Goal: Task Accomplishment & Management: Complete application form

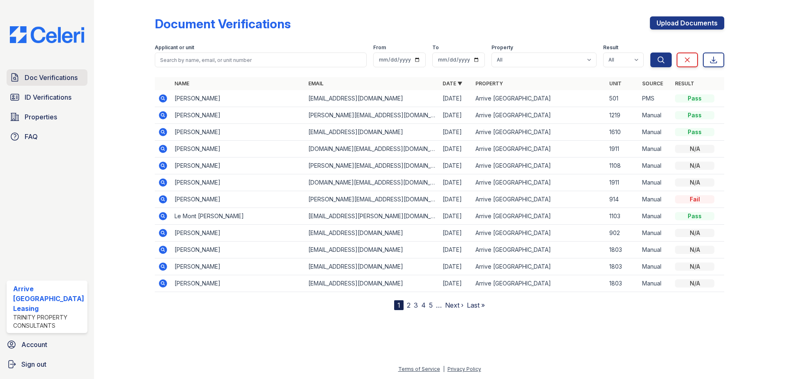
drag, startPoint x: 70, startPoint y: 78, endPoint x: 85, endPoint y: 72, distance: 16.0
click at [70, 78] on span "Doc Verifications" at bounding box center [51, 78] width 53 height 10
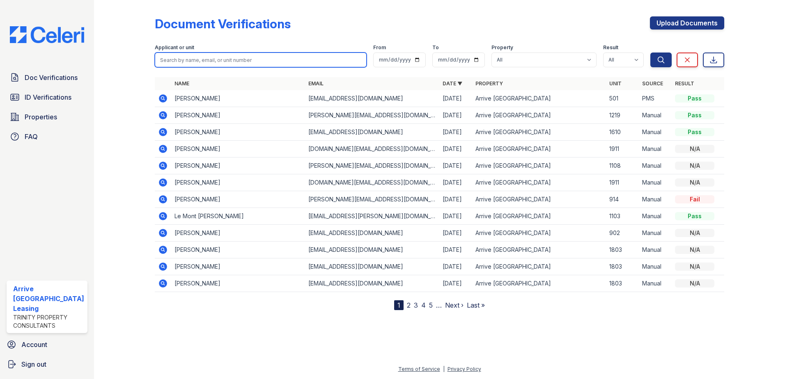
click at [182, 55] on input "search" at bounding box center [261, 60] width 212 height 15
paste input "Chappell"
type input "Chappell"
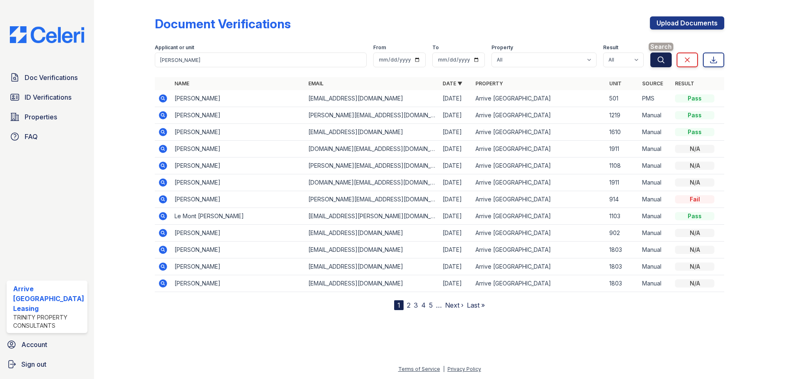
click at [665, 57] on button "Search" at bounding box center [660, 60] width 21 height 15
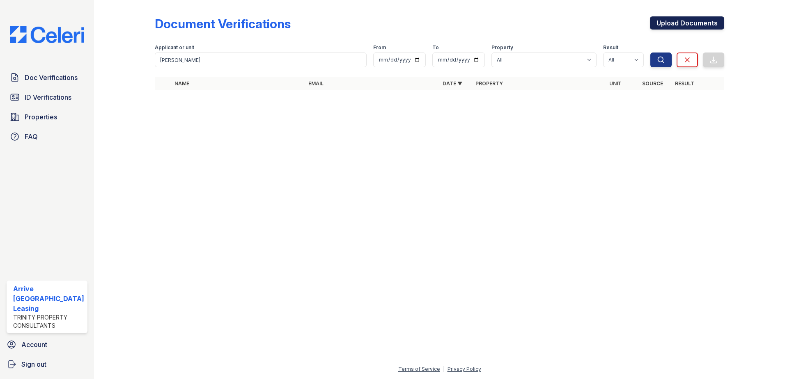
click at [711, 22] on link "Upload Documents" at bounding box center [687, 22] width 74 height 13
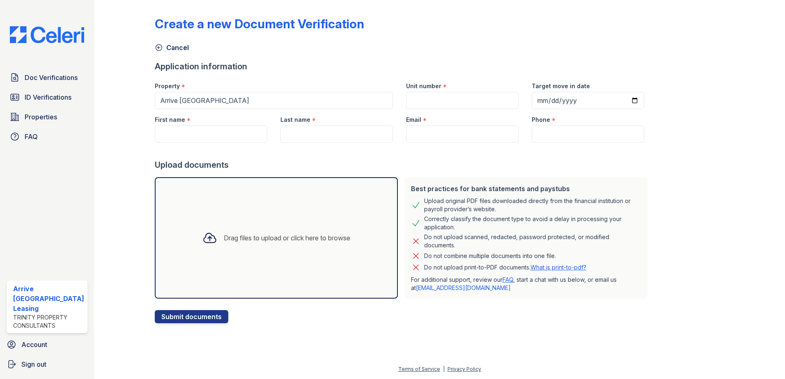
click at [210, 248] on div at bounding box center [209, 237] width 21 height 21
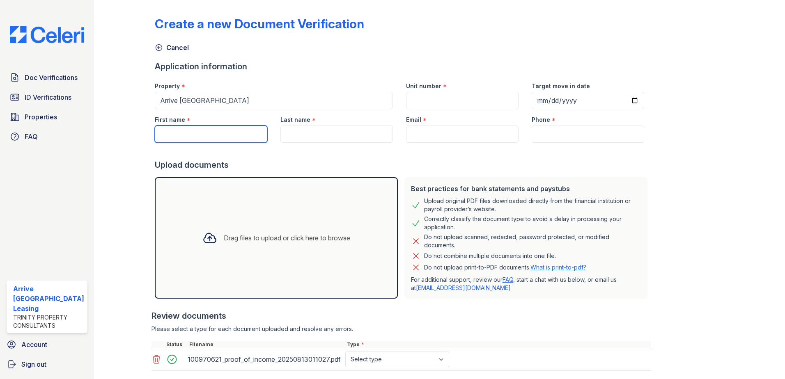
click at [229, 129] on input "First name" at bounding box center [211, 134] width 112 height 17
paste input "Michael"
type input "Michael"
type input "Chappell"
type input "[EMAIL_ADDRESS][DOMAIN_NAME]"
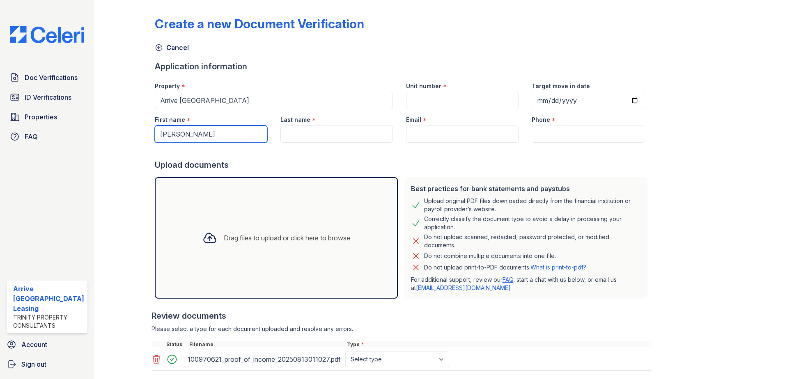
type input "8562612100"
type input "Michael"
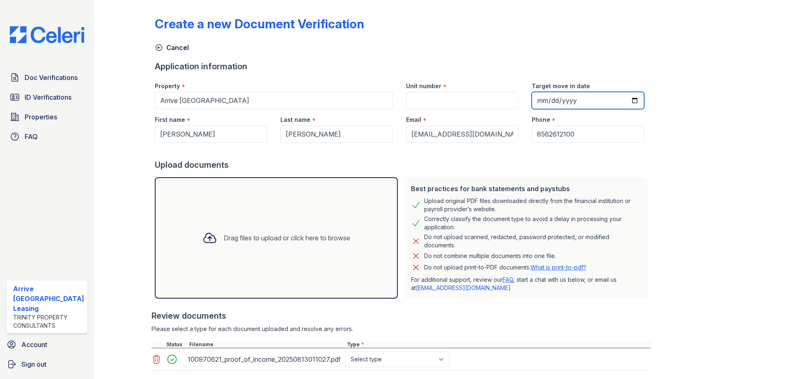
click at [531, 101] on input "Target move in date" at bounding box center [587, 100] width 112 height 17
type input "0025-09-08"
type input "2025-09-08"
click at [479, 97] on input "Unit number" at bounding box center [462, 100] width 112 height 17
type input "518"
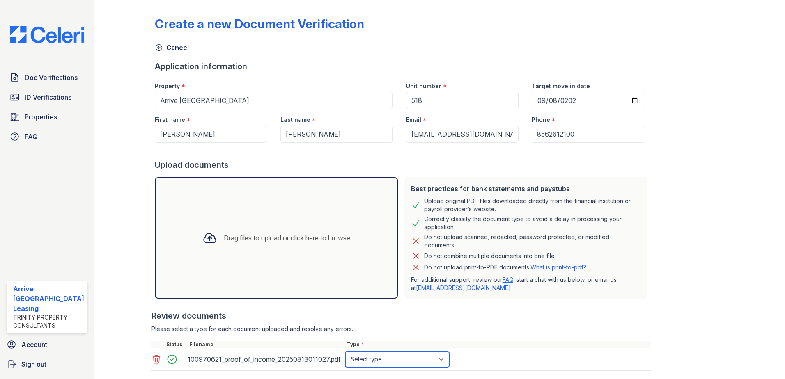
click at [445, 357] on select "Select type Paystub Bank Statement Offer Letter Tax Documents Benefit Award Let…" at bounding box center [397, 360] width 104 height 16
select select "paystub"
click at [345, 352] on select "Select type Paystub Bank Statement Offer Letter Tax Documents Benefit Award Let…" at bounding box center [397, 360] width 104 height 16
click at [223, 251] on div "Drag files to upload or click here to browse" at bounding box center [276, 238] width 161 height 28
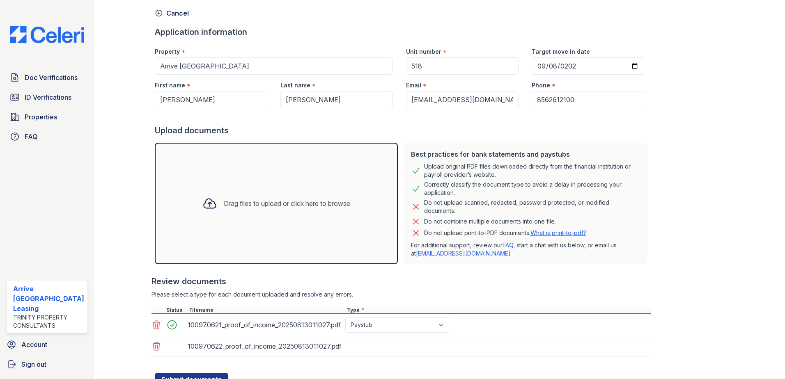
scroll to position [69, 0]
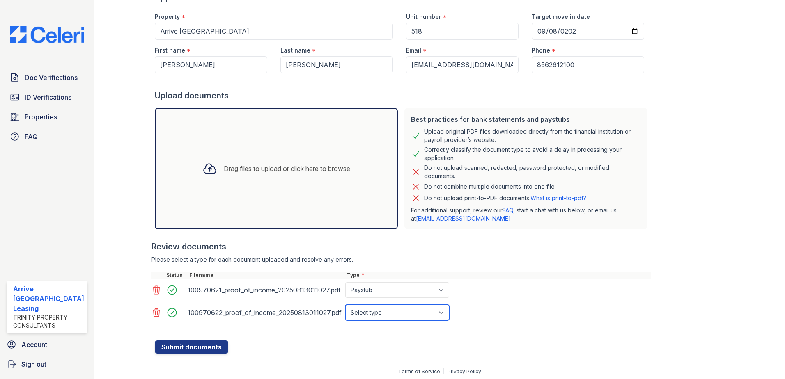
click at [419, 312] on select "Select type Paystub Bank Statement Offer Letter Tax Documents Benefit Award Let…" at bounding box center [397, 313] width 104 height 16
select select "paystub"
click at [345, 305] on select "Select type Paystub Bank Statement Offer Letter Tax Documents Benefit Award Let…" at bounding box center [397, 313] width 104 height 16
click at [191, 348] on button "Submit documents" at bounding box center [191, 347] width 73 height 13
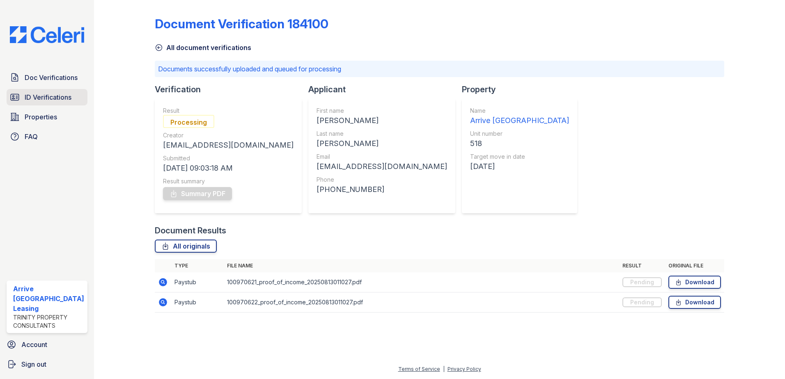
click at [54, 99] on span "ID Verifications" at bounding box center [48, 97] width 47 height 10
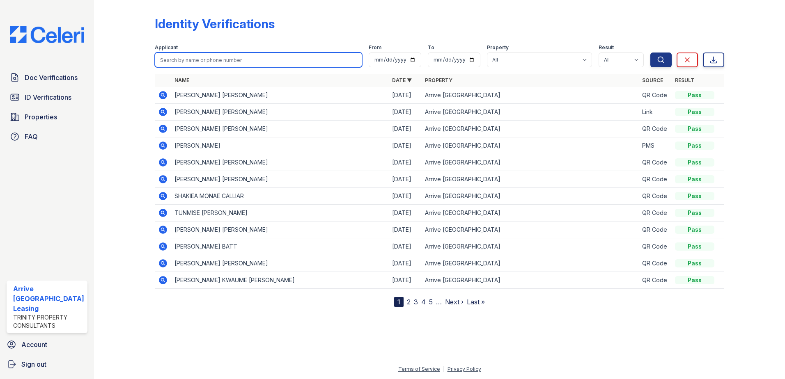
click at [204, 57] on input "search" at bounding box center [259, 60] width 208 height 15
paste input "Chappell"
type input "Chappell"
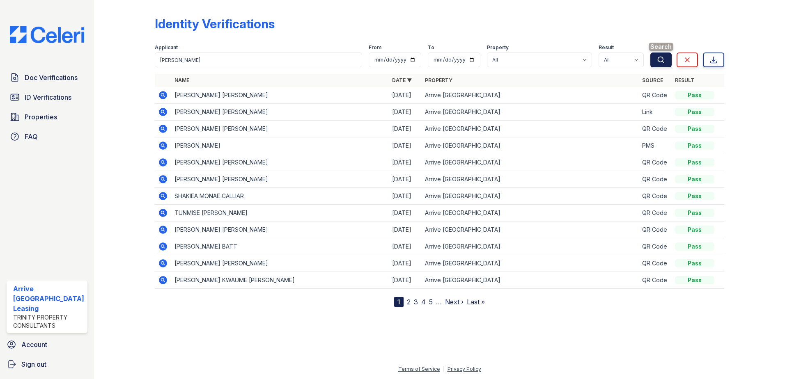
click at [659, 60] on icon "submit" at bounding box center [661, 60] width 8 height 8
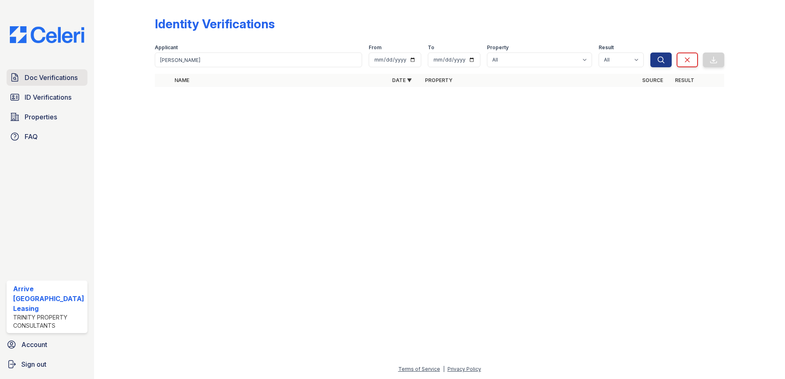
click at [30, 77] on span "Doc Verifications" at bounding box center [51, 78] width 53 height 10
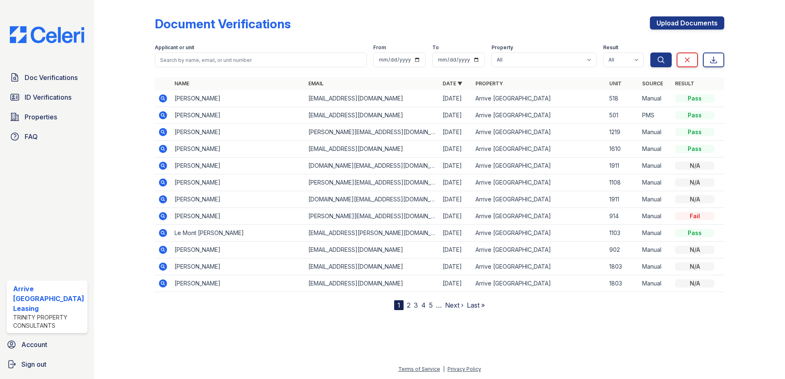
click at [165, 101] on icon at bounding box center [163, 98] width 8 height 8
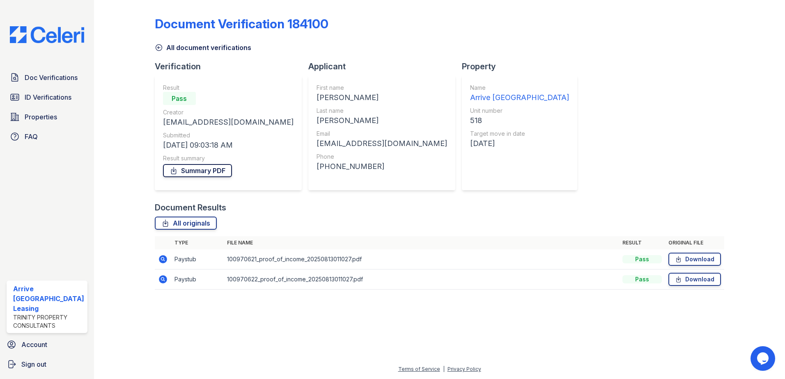
click at [196, 172] on link "Summary PDF" at bounding box center [197, 170] width 69 height 13
click at [55, 83] on link "Doc Verifications" at bounding box center [47, 77] width 81 height 16
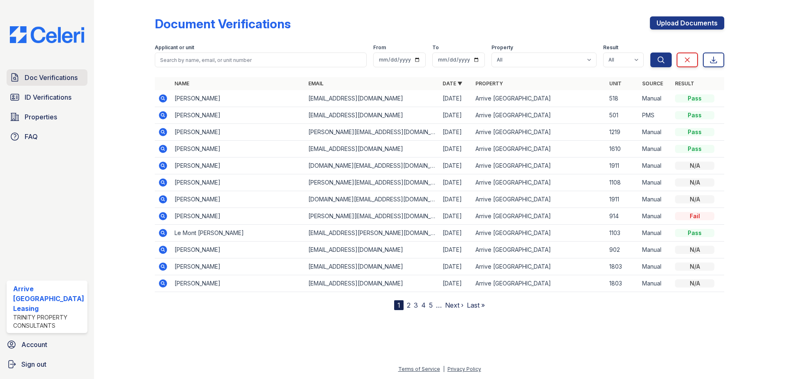
click at [65, 77] on span "Doc Verifications" at bounding box center [51, 78] width 53 height 10
click at [64, 98] on span "ID Verifications" at bounding box center [48, 97] width 47 height 10
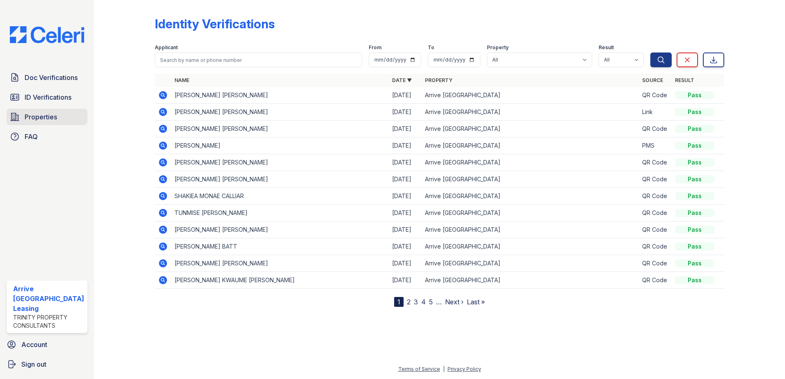
click at [43, 116] on span "Properties" at bounding box center [41, 117] width 32 height 10
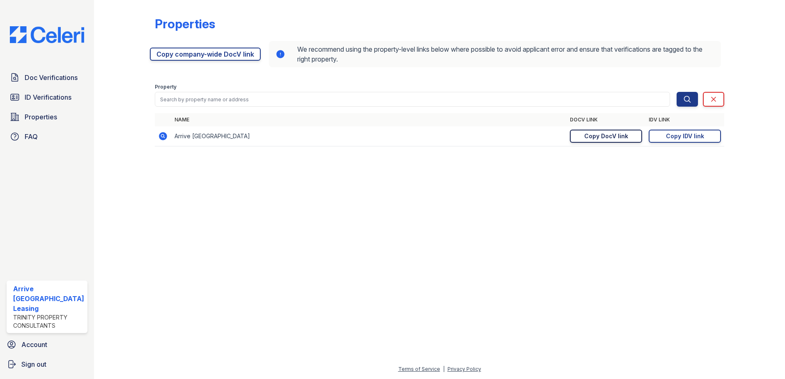
click at [604, 132] on div "Copy DocV link" at bounding box center [606, 136] width 44 height 8
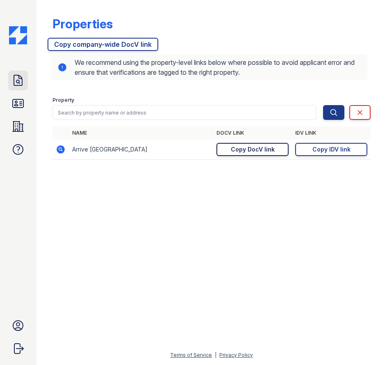
click at [20, 87] on icon at bounding box center [17, 80] width 13 height 13
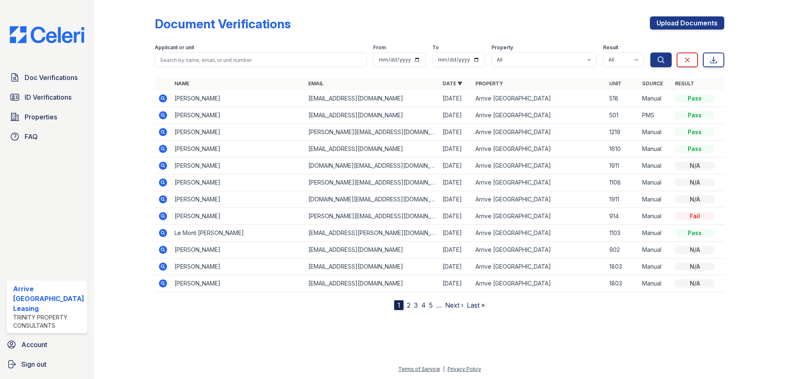
click at [683, 16] on div "Document Verifications Upload Documents Filter Applicant or unit From To Proper…" at bounding box center [440, 156] width 570 height 307
click at [683, 23] on link "Upload Documents" at bounding box center [687, 22] width 74 height 13
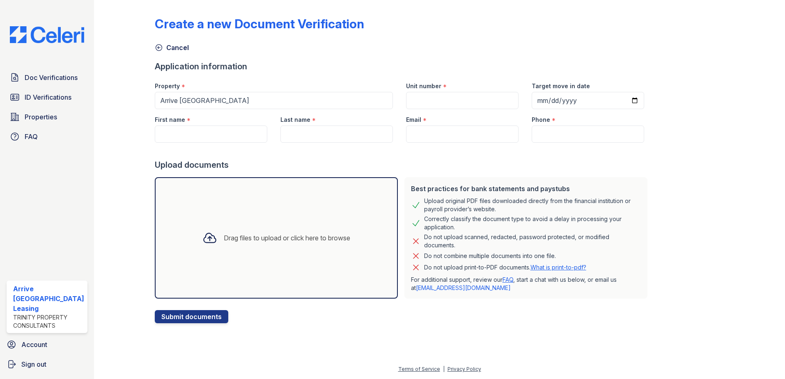
click at [254, 220] on div "Drag files to upload or click here to browse" at bounding box center [276, 237] width 243 height 121
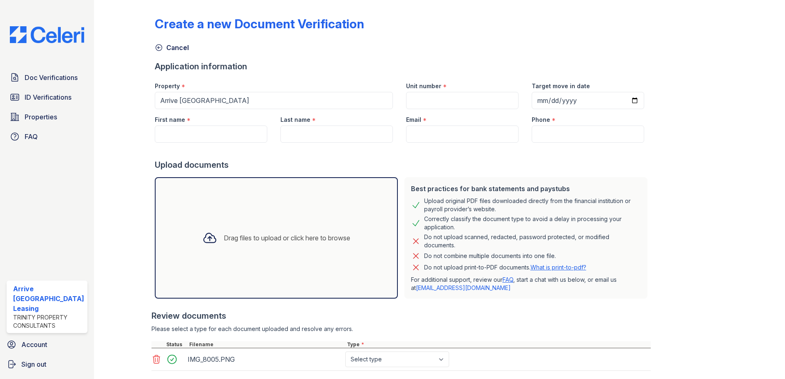
click at [231, 238] on div "Drag files to upload or click here to browse" at bounding box center [287, 238] width 126 height 10
click at [224, 238] on div "Drag files to upload or click here to browse" at bounding box center [287, 238] width 126 height 10
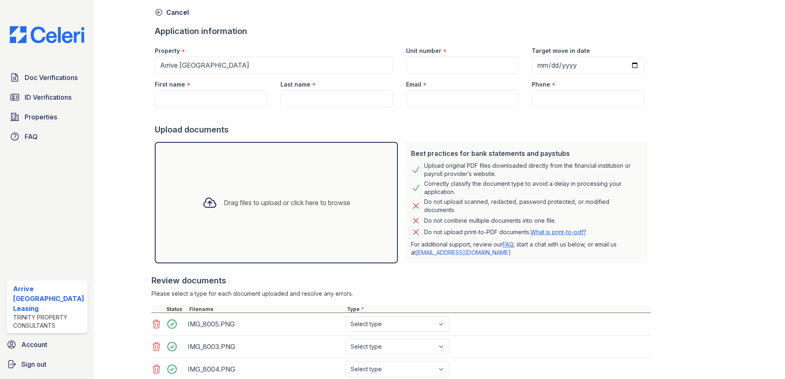
scroll to position [94, 0]
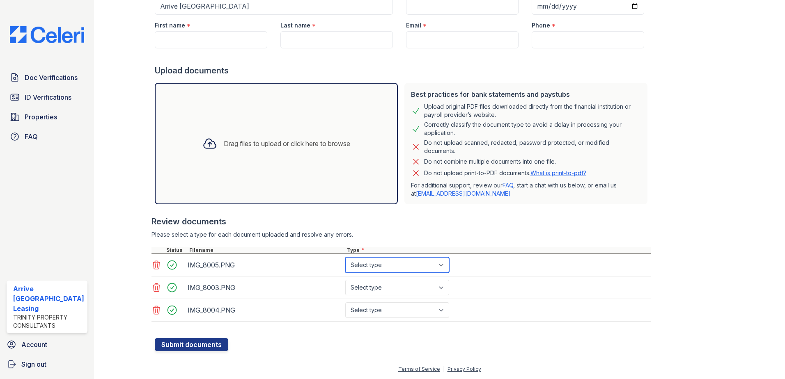
click at [416, 267] on select "Select type Paystub Bank Statement Offer Letter Tax Documents Benefit Award Let…" at bounding box center [397, 265] width 104 height 16
select select "paystub"
click at [345, 257] on select "Select type Paystub Bank Statement Offer Letter Tax Documents Benefit Award Let…" at bounding box center [397, 265] width 104 height 16
click at [417, 287] on select "Select type Paystub Bank Statement Offer Letter Tax Documents Benefit Award Let…" at bounding box center [397, 288] width 104 height 16
select select "paystub"
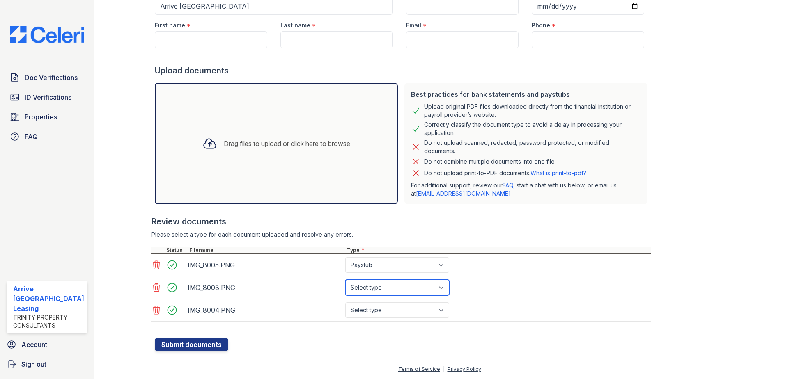
click at [345, 280] on select "Select type Paystub Bank Statement Offer Letter Tax Documents Benefit Award Let…" at bounding box center [397, 288] width 104 height 16
click at [416, 309] on select "Select type Paystub Bank Statement Offer Letter Tax Documents Benefit Award Let…" at bounding box center [397, 310] width 104 height 16
select select "paystub"
click at [345, 302] on select "Select type Paystub Bank Statement Offer Letter Tax Documents Benefit Award Let…" at bounding box center [397, 310] width 104 height 16
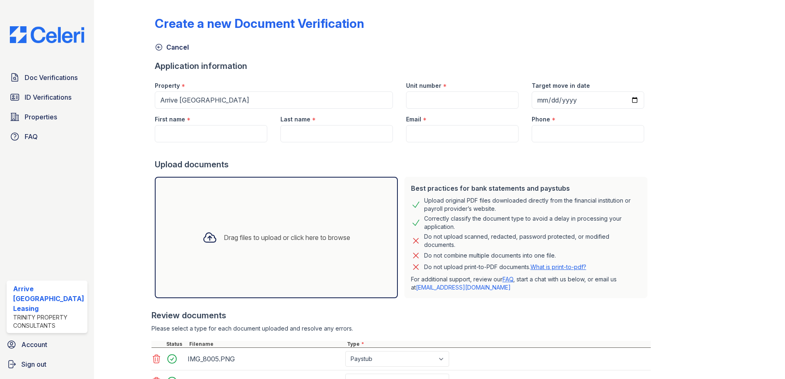
scroll to position [0, 0]
click at [214, 124] on div "First name *" at bounding box center [211, 117] width 112 height 16
click at [209, 130] on input "First name" at bounding box center [211, 134] width 112 height 17
type input "Bernard"
type input "morris"
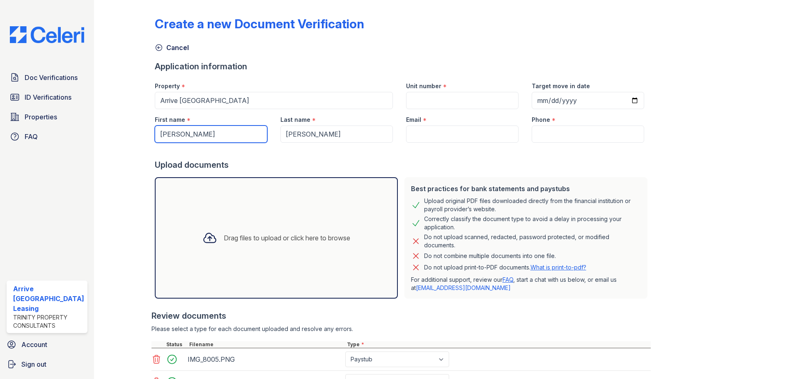
type input "Bernard"
click at [502, 139] on input "Email" at bounding box center [462, 134] width 112 height 17
click at [467, 134] on input "Email" at bounding box center [462, 134] width 112 height 17
paste input "[EMAIL_ADDRESS][DOMAIN_NAME]"
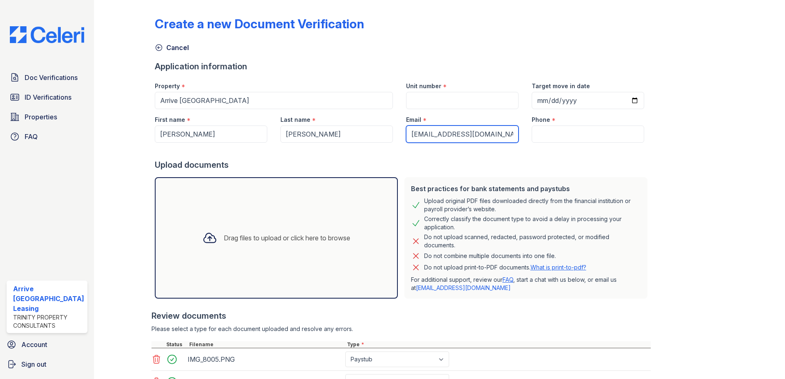
scroll to position [0, 6]
type input "[EMAIL_ADDRESS][DOMAIN_NAME]"
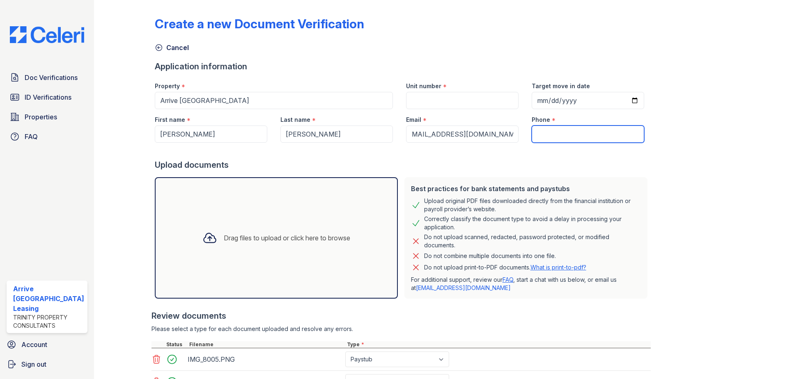
drag, startPoint x: 568, startPoint y: 137, endPoint x: 574, endPoint y: 135, distance: 6.4
click at [568, 137] on input "Phone" at bounding box center [587, 134] width 112 height 17
drag, startPoint x: 576, startPoint y: 142, endPoint x: 577, endPoint y: 137, distance: 4.8
click at [577, 139] on input "Phone" at bounding box center [587, 134] width 112 height 17
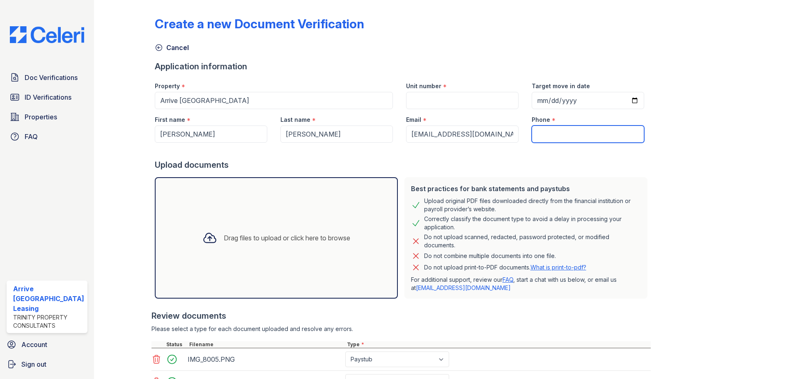
click at [577, 136] on input "Phone" at bounding box center [587, 134] width 112 height 17
paste input "(410) 320-3707"
type input "(410) 320-3707"
click at [459, 94] on input "Unit number" at bounding box center [462, 100] width 112 height 17
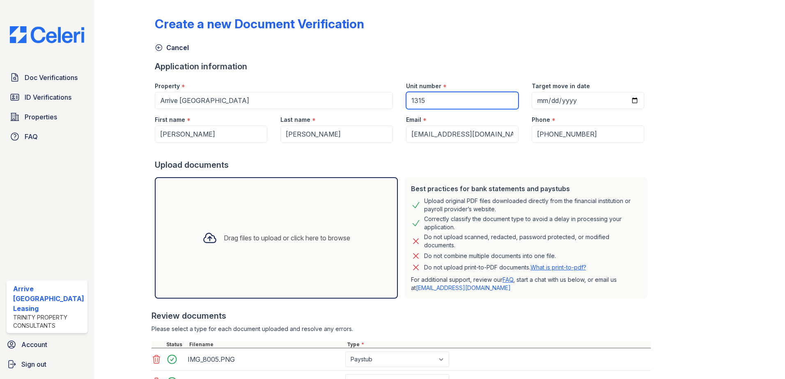
type input "1315"
click at [534, 102] on input "Target move in date" at bounding box center [587, 100] width 112 height 17
type input "2025-09-05"
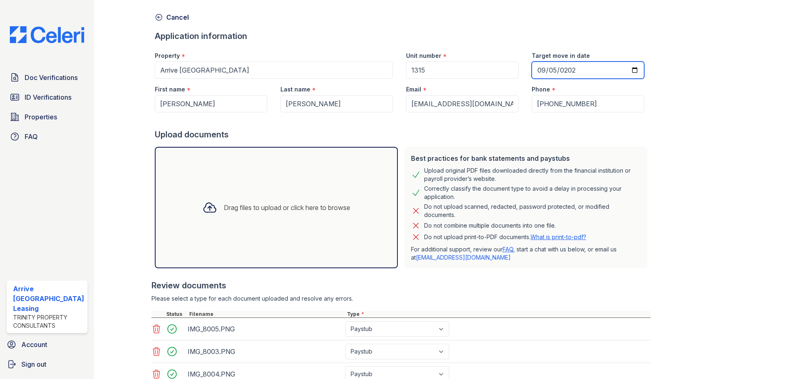
scroll to position [94, 0]
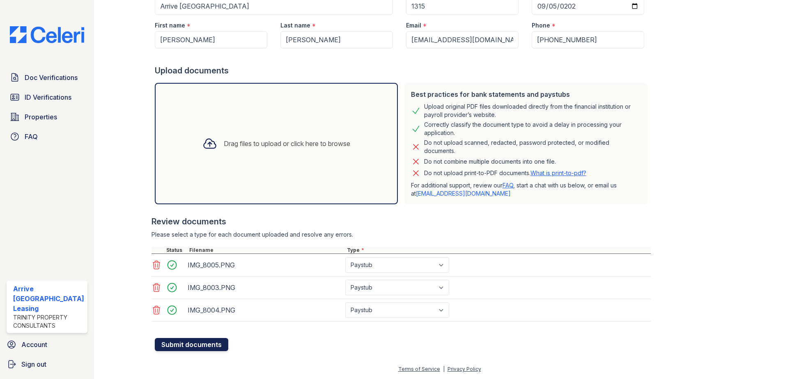
click at [177, 342] on button "Submit documents" at bounding box center [191, 344] width 73 height 13
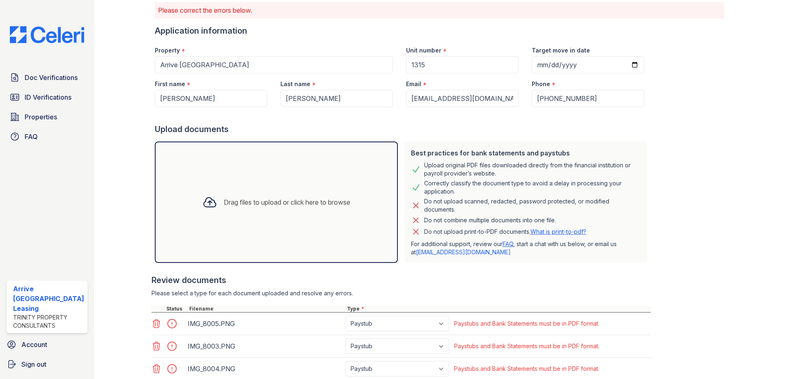
scroll to position [117, 0]
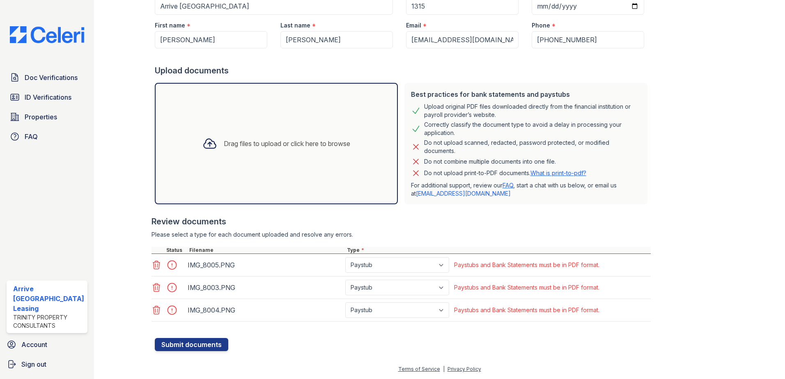
click at [680, 49] on div "Create a new Document Verification Cancel Please correct the errors below. Appl…" at bounding box center [440, 118] width 570 height 465
click at [153, 267] on icon at bounding box center [156, 265] width 10 height 10
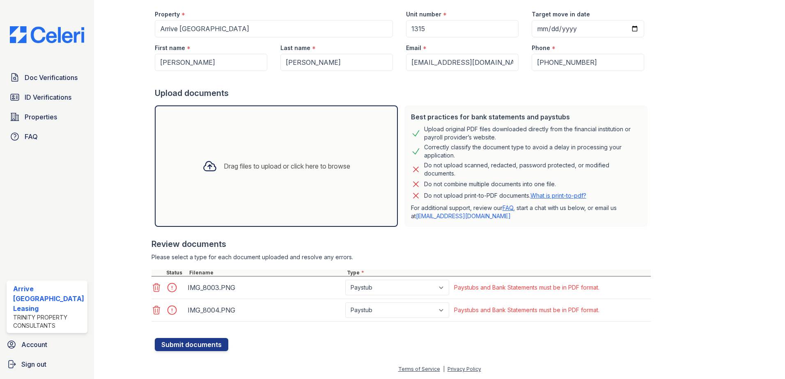
click at [154, 286] on icon at bounding box center [156, 288] width 7 height 8
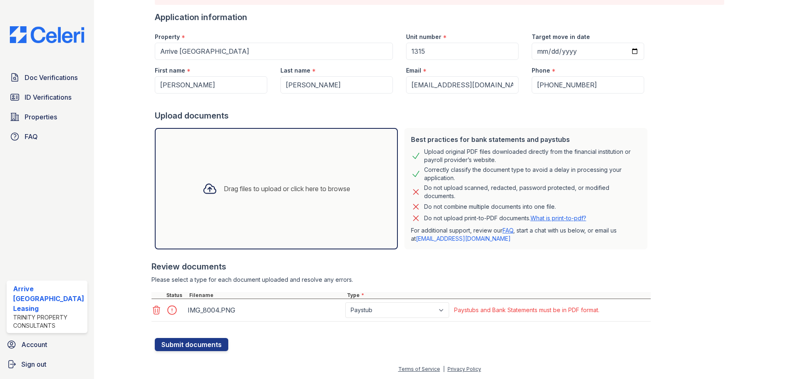
click at [153, 311] on icon at bounding box center [156, 310] width 10 height 10
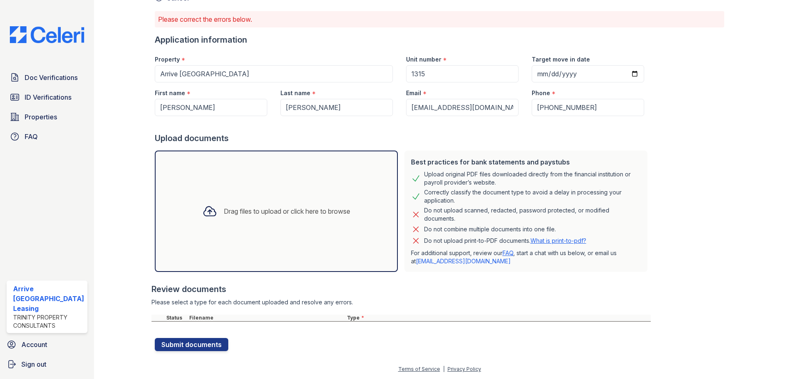
click at [236, 197] on div "Drag files to upload or click here to browse" at bounding box center [276, 211] width 243 height 121
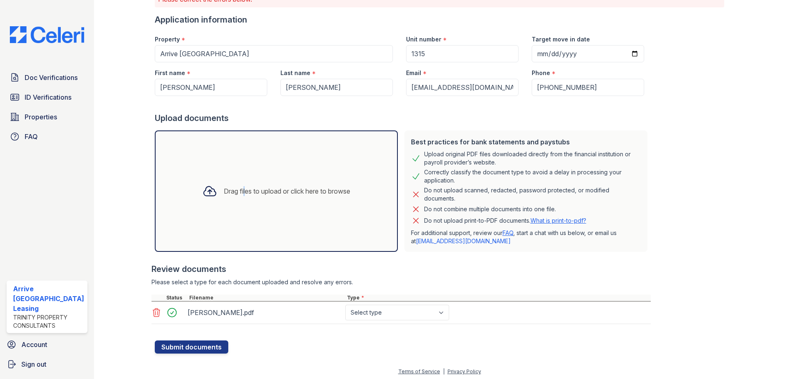
scroll to position [72, 0]
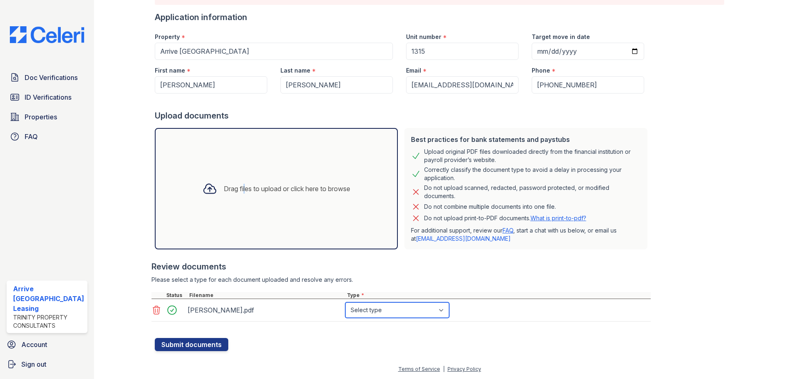
click at [432, 311] on select "Select type Paystub Bank Statement Offer Letter Tax Documents Benefit Award Let…" at bounding box center [397, 310] width 104 height 16
select select "paystub"
click at [345, 302] on select "Select type Paystub Bank Statement Offer Letter Tax Documents Benefit Award Let…" at bounding box center [397, 310] width 104 height 16
click at [195, 343] on button "Submit documents" at bounding box center [191, 344] width 73 height 13
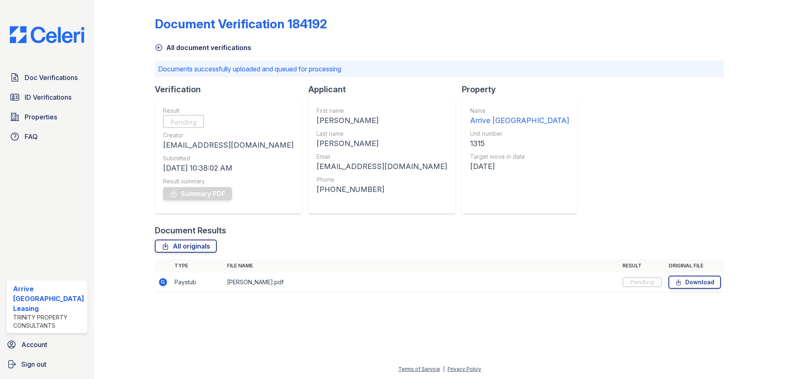
click at [63, 68] on div "Doc Verifications ID Verifications Properties FAQ Arrive Inner Harbor Leasing T…" at bounding box center [47, 189] width 94 height 379
click at [67, 76] on span "Doc Verifications" at bounding box center [51, 78] width 53 height 10
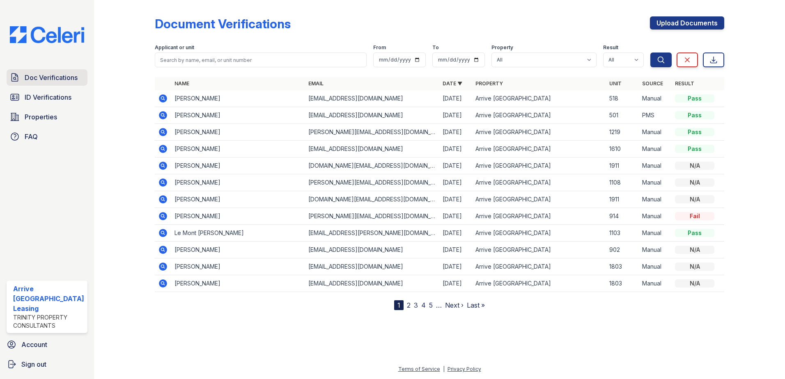
click at [37, 82] on link "Doc Verifications" at bounding box center [47, 77] width 81 height 16
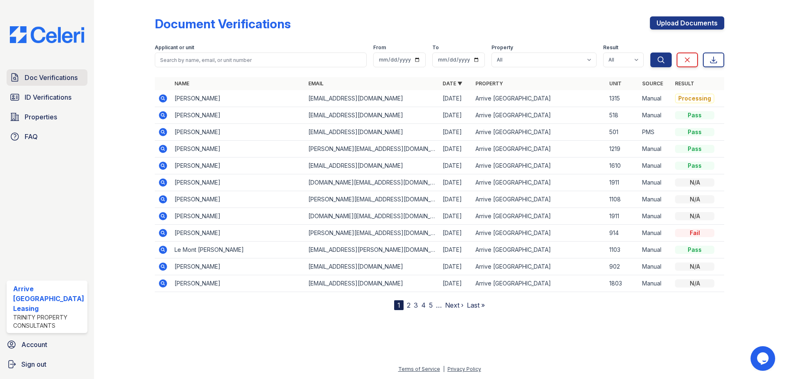
click at [51, 76] on span "Doc Verifications" at bounding box center [51, 78] width 53 height 10
click at [57, 73] on span "Doc Verifications" at bounding box center [51, 78] width 53 height 10
click at [57, 72] on link "Doc Verifications" at bounding box center [47, 77] width 81 height 16
click at [166, 98] on icon at bounding box center [163, 98] width 8 height 8
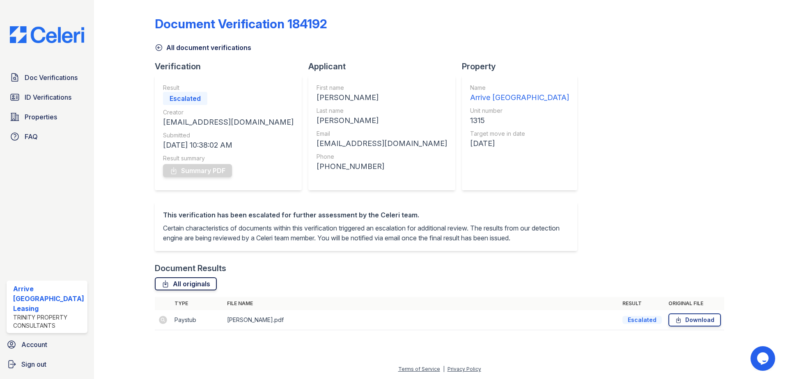
click at [198, 291] on link "All originals" at bounding box center [186, 283] width 62 height 13
click at [63, 66] on div "Doc Verifications ID Verifications Properties FAQ Arrive Inner Harbor Leasing T…" at bounding box center [47, 189] width 94 height 379
drag, startPoint x: 68, startPoint y: 76, endPoint x: 96, endPoint y: 79, distance: 28.5
click at [69, 76] on span "Doc Verifications" at bounding box center [51, 78] width 53 height 10
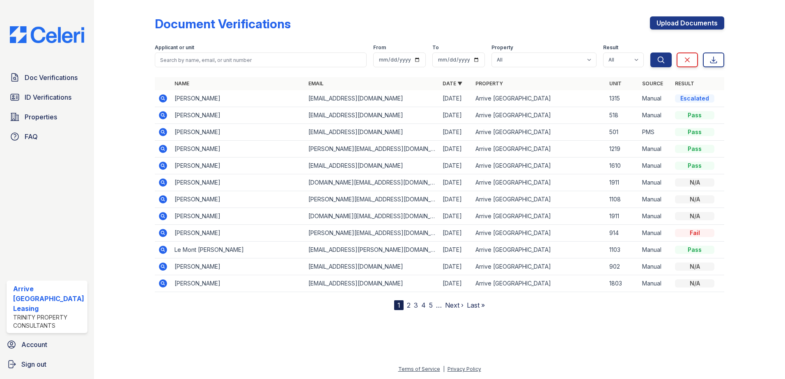
click at [689, 16] on div "Document Verifications Upload Documents Filter Applicant or unit From To Proper…" at bounding box center [440, 156] width 570 height 307
click at [696, 21] on link "Upload Documents" at bounding box center [687, 22] width 74 height 13
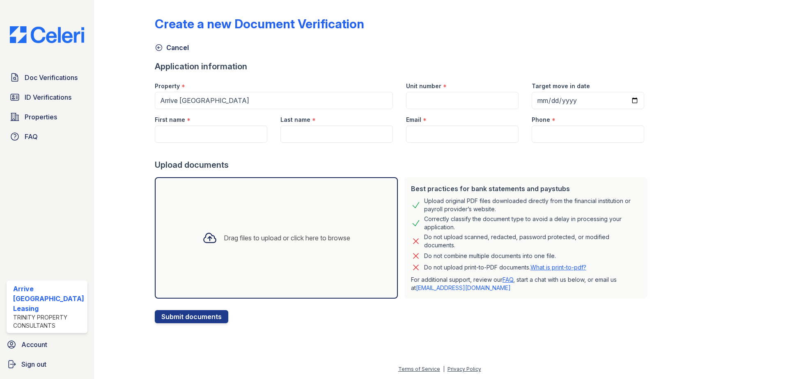
click at [213, 234] on div at bounding box center [209, 237] width 21 height 21
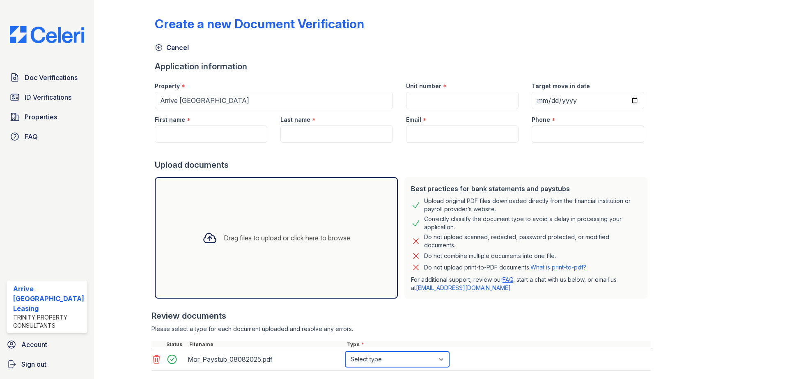
click at [439, 364] on select "Select type Paystub Bank Statement Offer Letter Tax Documents Benefit Award Let…" at bounding box center [397, 360] width 104 height 16
select select "paystub"
click at [345, 352] on select "Select type Paystub Bank Statement Offer Letter Tax Documents Benefit Award Let…" at bounding box center [397, 360] width 104 height 16
drag, startPoint x: 251, startPoint y: 133, endPoint x: 255, endPoint y: 131, distance: 4.2
click at [251, 133] on input "First name" at bounding box center [211, 134] width 112 height 17
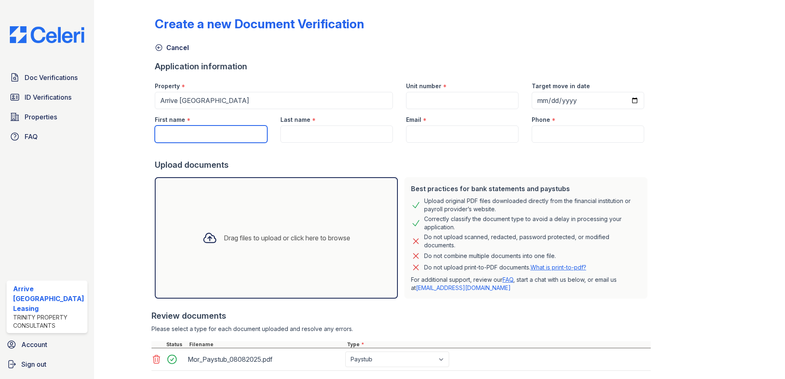
click at [236, 136] on input "First name" at bounding box center [211, 134] width 112 height 17
type input "Brnard"
click at [245, 133] on input "Brnard" at bounding box center [211, 134] width 112 height 17
drag, startPoint x: 240, startPoint y: 134, endPoint x: 76, endPoint y: 134, distance: 163.7
click at [74, 136] on div "Doc Verifications ID Verifications Properties FAQ Arrive Inner Harbor Leasing T…" at bounding box center [392, 189] width 785 height 379
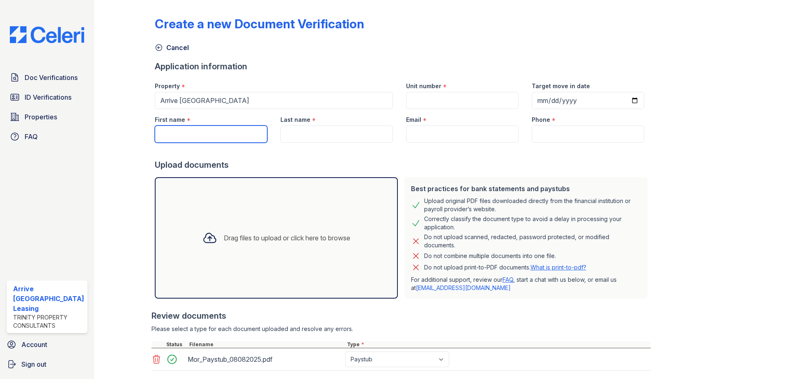
paste input "Bernard"
type input "Bernard"
type input "1315"
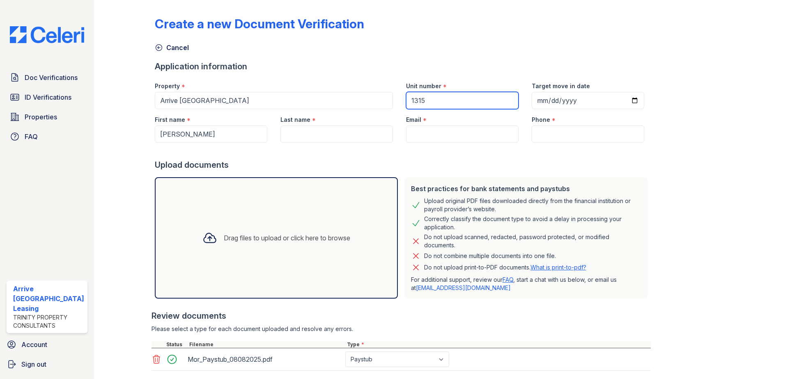
type input "morris"
type input "[EMAIL_ADDRESS][DOMAIN_NAME]"
type input "(410) 320-3707"
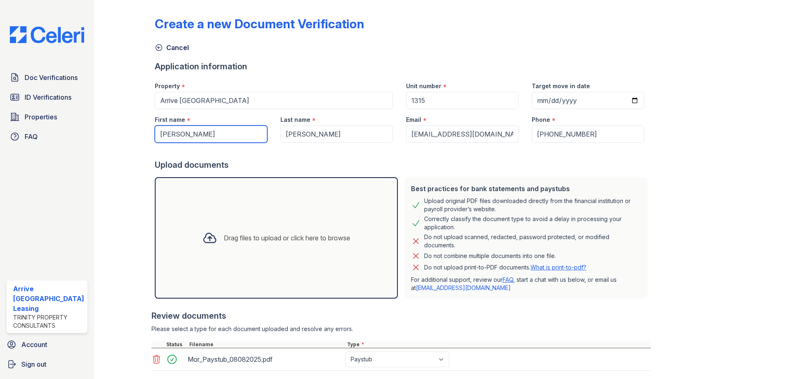
type input "Bernard"
drag, startPoint x: 535, startPoint y: 102, endPoint x: 540, endPoint y: 100, distance: 5.2
click at [535, 102] on input "Target move in date" at bounding box center [587, 100] width 112 height 17
type input "52025-02-09"
type input "2025-02-09"
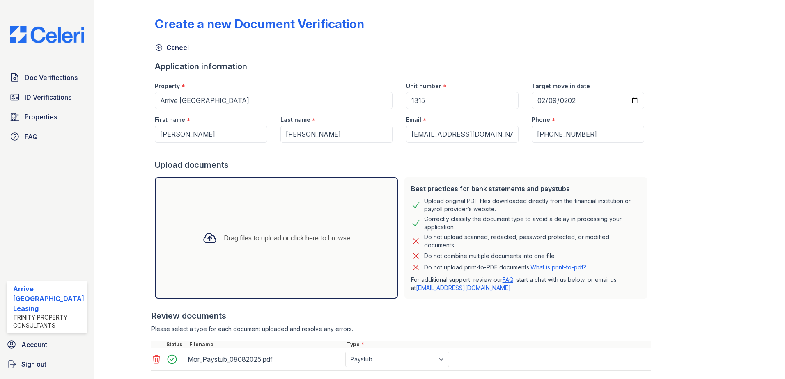
click at [616, 247] on div "Do not upload scanned, redacted, password protected, or modified documents." at bounding box center [532, 241] width 217 height 16
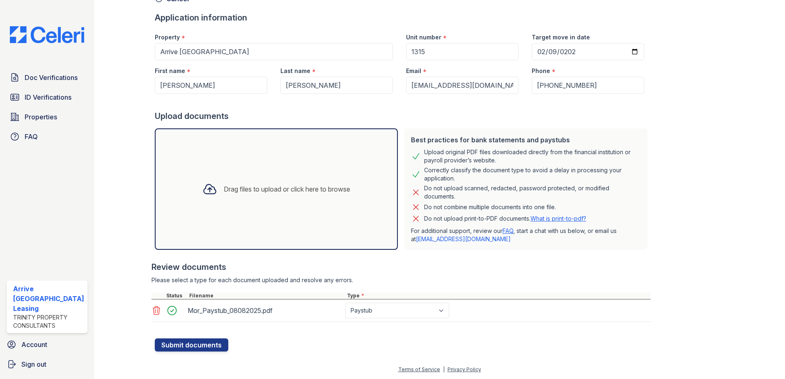
scroll to position [49, 0]
drag, startPoint x: 215, startPoint y: 311, endPoint x: 177, endPoint y: 336, distance: 45.9
drag, startPoint x: 177, startPoint y: 336, endPoint x: 190, endPoint y: 348, distance: 17.4
click at [190, 348] on button "Submit documents" at bounding box center [191, 344] width 73 height 13
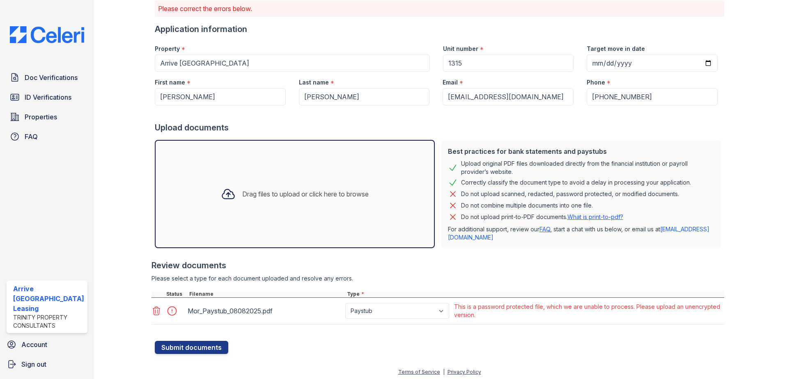
scroll to position [63, 0]
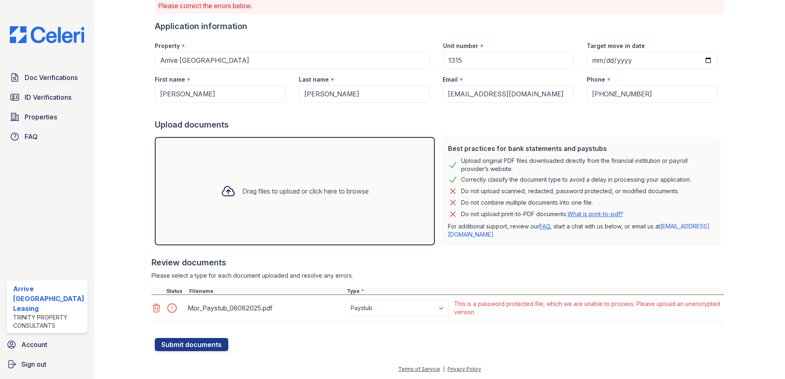
click at [156, 308] on icon at bounding box center [156, 308] width 7 height 8
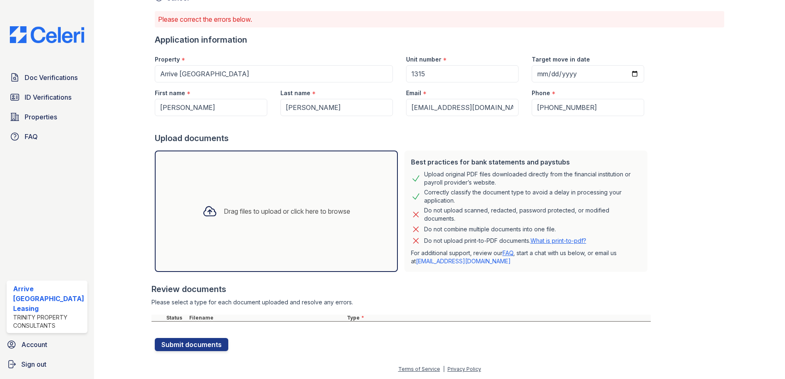
scroll to position [50, 0]
click at [224, 215] on div "Drag files to upload or click here to browse" at bounding box center [287, 211] width 126 height 10
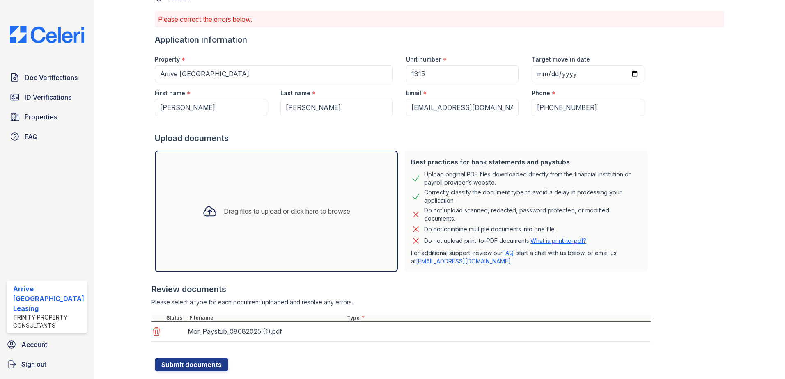
scroll to position [63, 0]
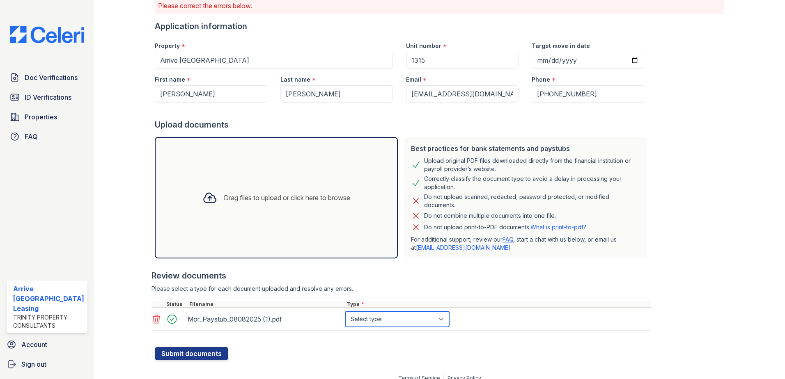
drag, startPoint x: 446, startPoint y: 323, endPoint x: 445, endPoint y: 318, distance: 4.7
click at [446, 323] on select "Select type Paystub Bank Statement Offer Letter Tax Documents Benefit Award Let…" at bounding box center [397, 319] width 104 height 16
select select "paystub"
click at [345, 311] on select "Select type Paystub Bank Statement Offer Letter Tax Documents Benefit Award Let…" at bounding box center [397, 319] width 104 height 16
click at [177, 353] on button "Submit documents" at bounding box center [191, 353] width 73 height 13
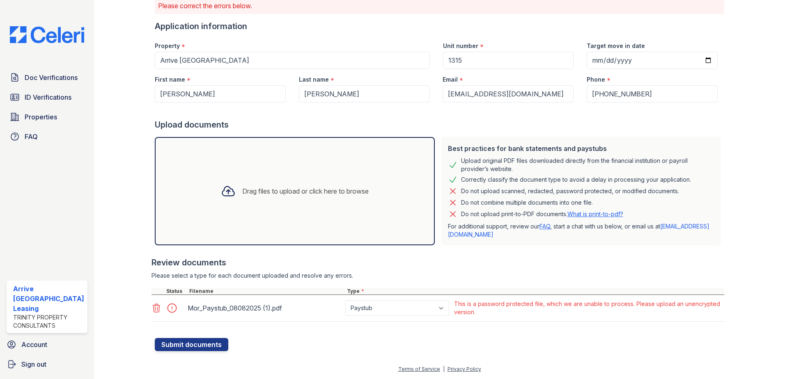
click at [154, 306] on icon at bounding box center [156, 308] width 10 height 10
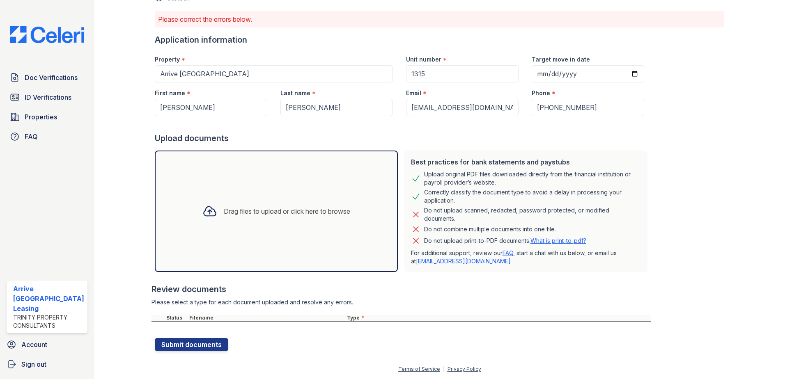
click at [235, 217] on div "Drag files to upload or click here to browse" at bounding box center [276, 211] width 161 height 28
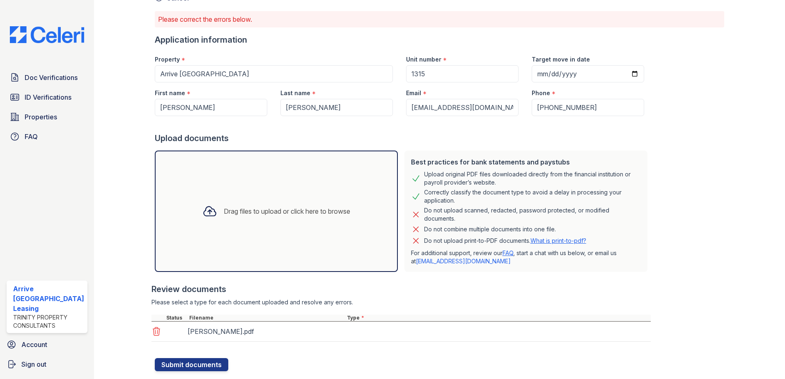
scroll to position [63, 0]
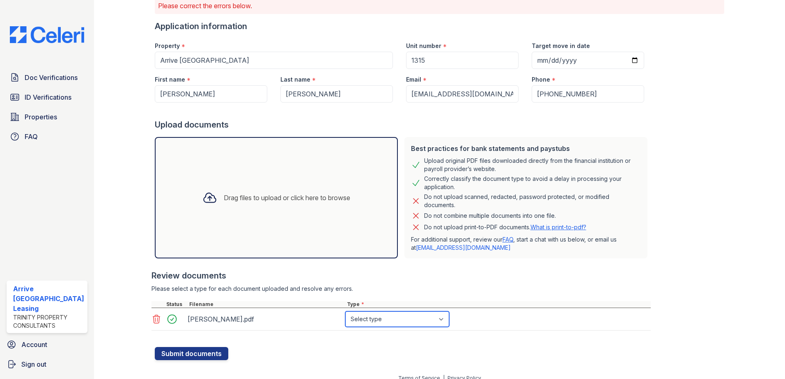
click at [429, 323] on select "Select type Paystub Bank Statement Offer Letter Tax Documents Benefit Award Let…" at bounding box center [397, 319] width 104 height 16
select select "paystub"
click at [345, 311] on select "Select type Paystub Bank Statement Offer Letter Tax Documents Benefit Award Let…" at bounding box center [397, 319] width 104 height 16
click at [202, 353] on button "Submit documents" at bounding box center [191, 353] width 73 height 13
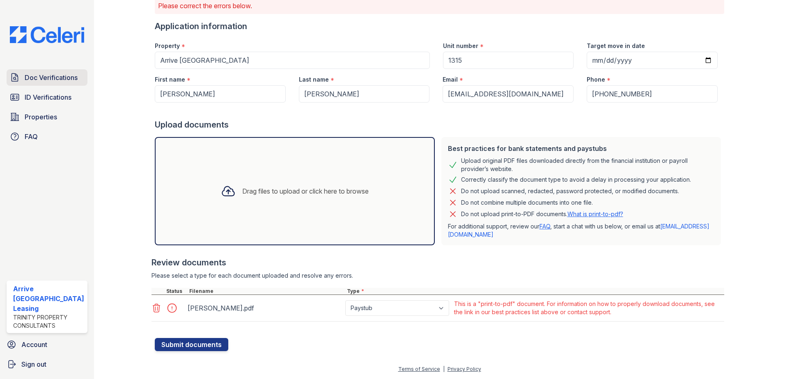
click at [56, 75] on span "Doc Verifications" at bounding box center [51, 78] width 53 height 10
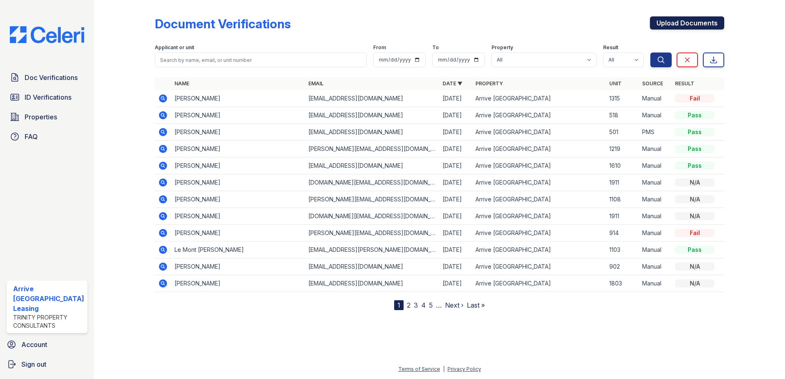
click at [673, 22] on link "Upload Documents" at bounding box center [687, 22] width 74 height 13
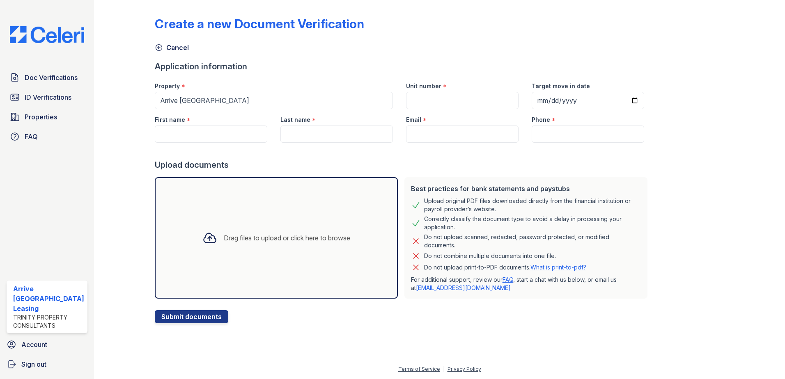
click at [213, 246] on div at bounding box center [209, 237] width 21 height 21
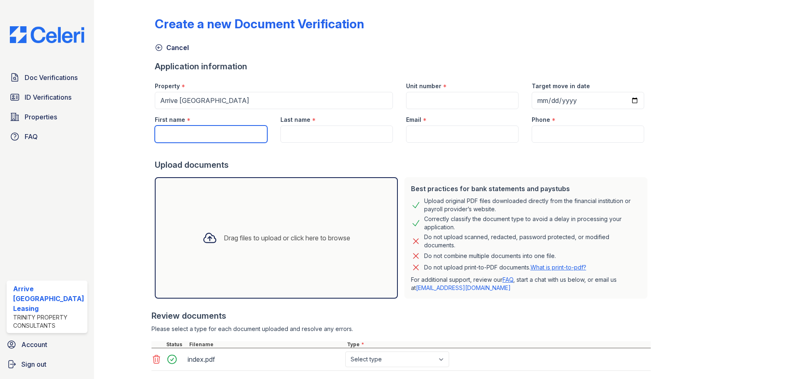
click at [178, 128] on input "First name" at bounding box center [211, 134] width 112 height 17
type input "Bernard"
type input "1315"
type input "morris"
type input "[EMAIL_ADDRESS][DOMAIN_NAME]"
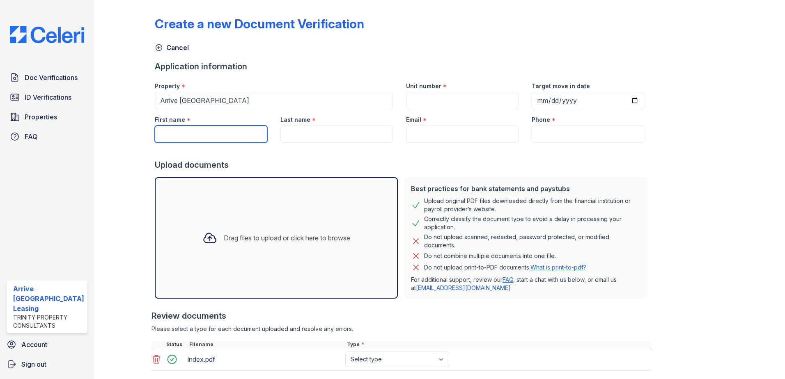
type input "(410) 320-3707"
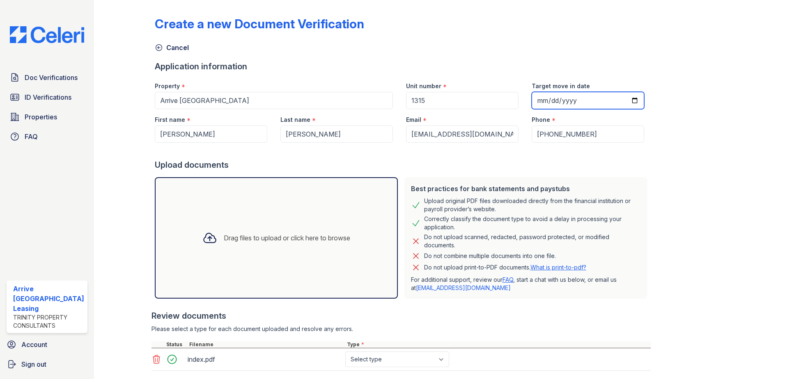
click at [539, 101] on input "Target move in date" at bounding box center [587, 100] width 112 height 17
type input "2025-09-05"
click at [668, 212] on div "Create a new Document Verification Cancel Application information Property * Ar…" at bounding box center [440, 201] width 570 height 397
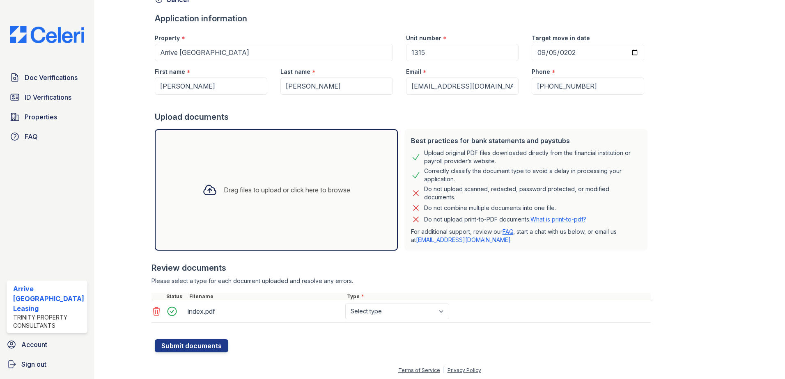
scroll to position [49, 0]
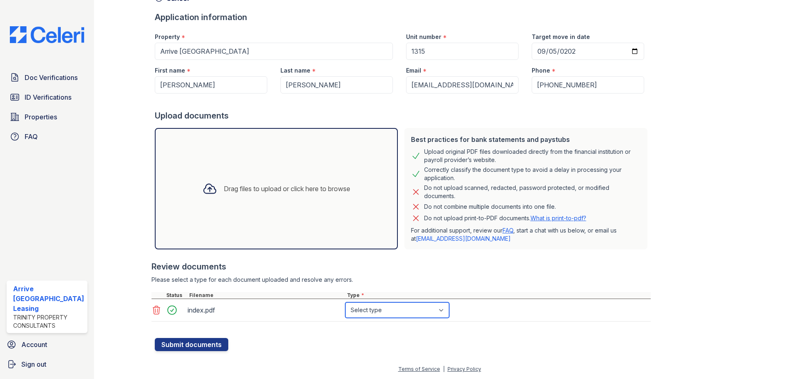
click at [392, 314] on select "Select type Paystub Bank Statement Offer Letter Tax Documents Benefit Award Let…" at bounding box center [397, 310] width 104 height 16
select select "paystub"
click at [345, 302] on select "Select type Paystub Bank Statement Offer Letter Tax Documents Benefit Award Let…" at bounding box center [397, 310] width 104 height 16
click at [194, 348] on button "Submit documents" at bounding box center [191, 344] width 73 height 13
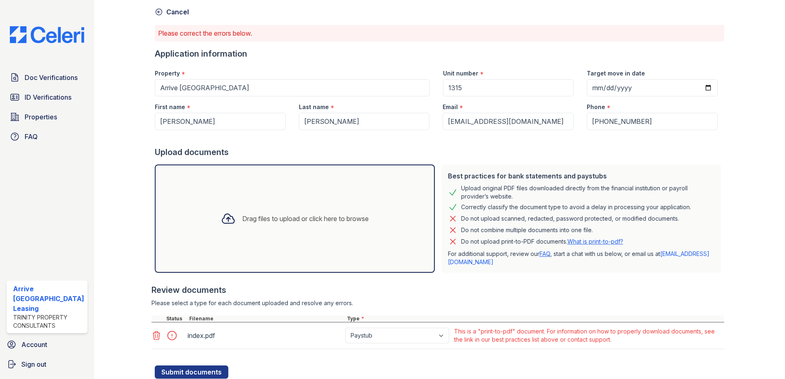
scroll to position [63, 0]
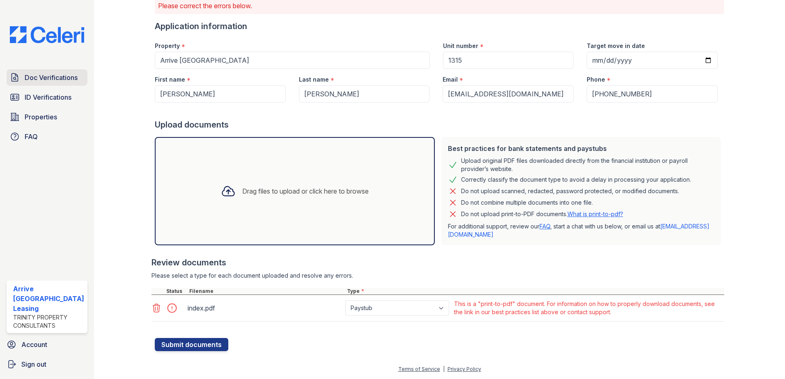
click at [32, 77] on span "Doc Verifications" at bounding box center [51, 78] width 53 height 10
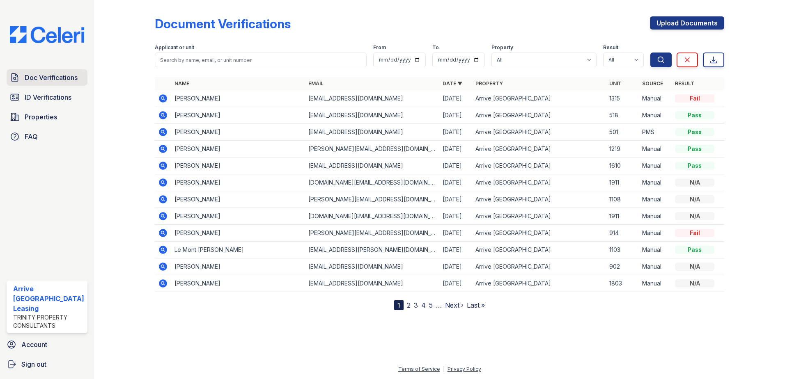
click at [61, 78] on span "Doc Verifications" at bounding box center [51, 78] width 53 height 10
